Goal: Find contact information: Find contact information

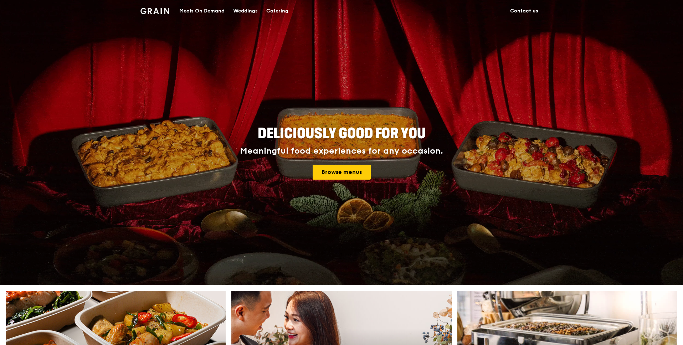
click at [275, 14] on div "Catering" at bounding box center [277, 10] width 22 height 21
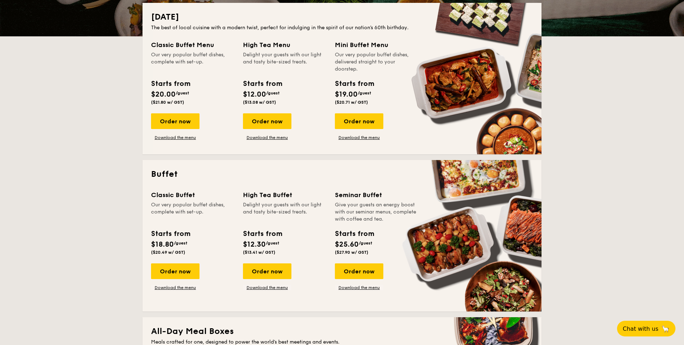
scroll to position [164, 0]
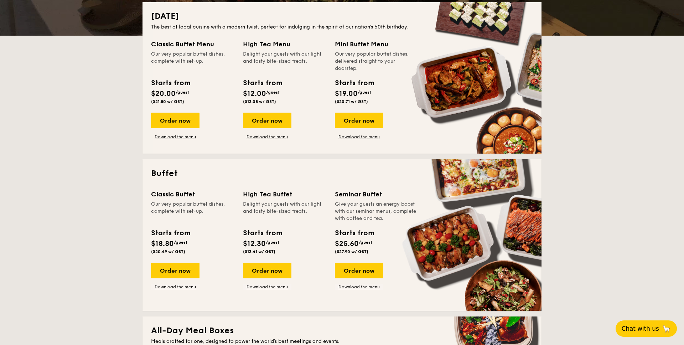
click at [652, 331] on span "Chat with us" at bounding box center [640, 328] width 37 height 7
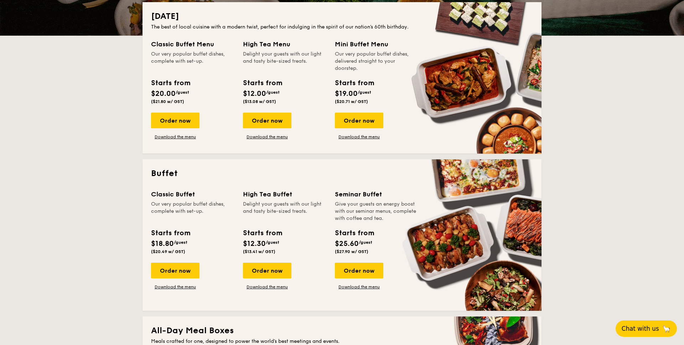
click at [651, 331] on span "Chat with us" at bounding box center [640, 328] width 37 height 7
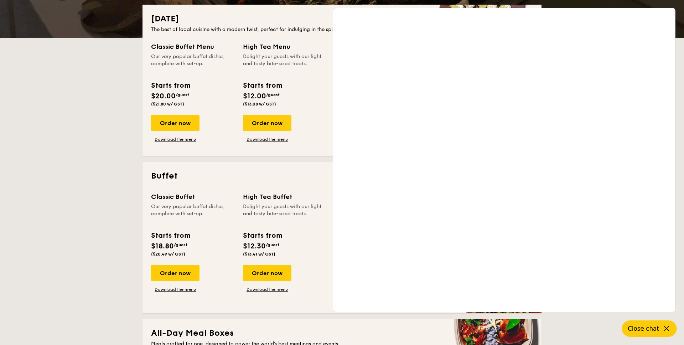
scroll to position [148, 0]
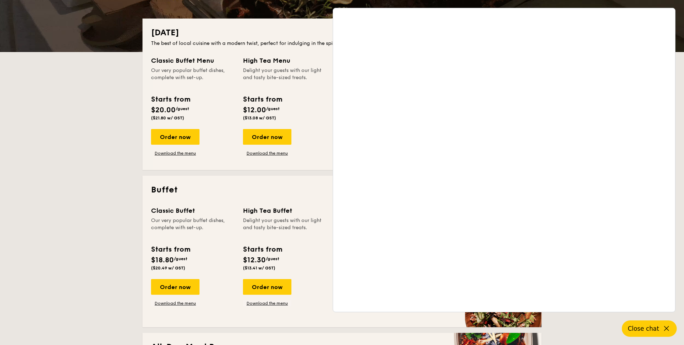
click at [642, 327] on span "Close chat" at bounding box center [643, 328] width 31 height 7
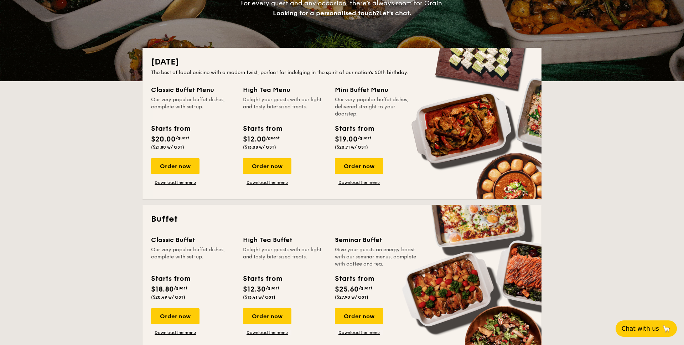
scroll to position [0, 0]
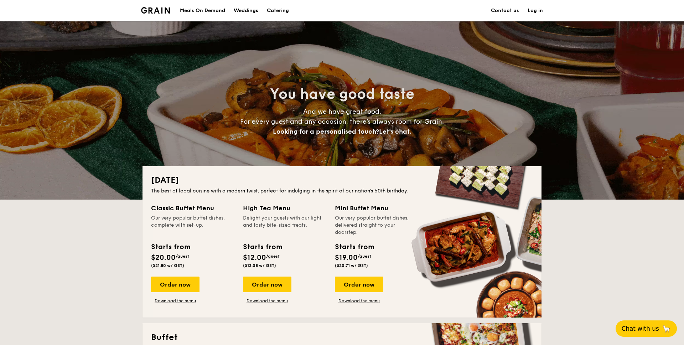
click at [509, 9] on link "Contact us" at bounding box center [505, 10] width 28 height 21
